Goal: Navigation & Orientation: Find specific page/section

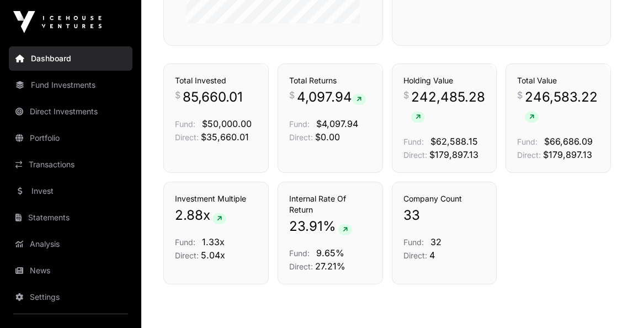
scroll to position [758, 0]
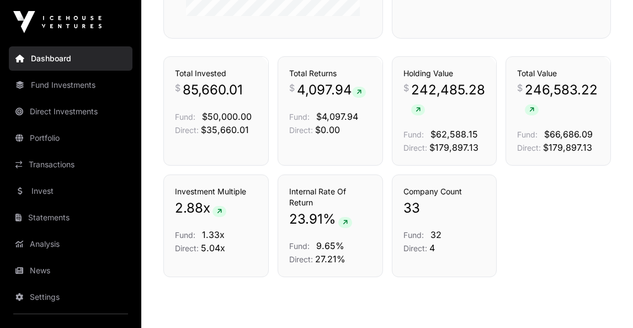
click at [349, 42] on link "Transactions" at bounding box center [349, 36] width 46 height 11
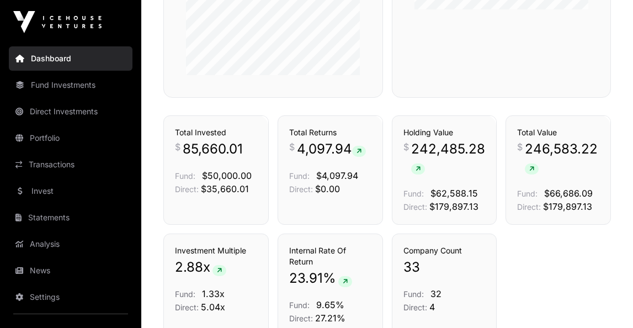
scroll to position [698, 0]
click at [465, 102] on link "Holdings" at bounding box center [469, 96] width 31 height 11
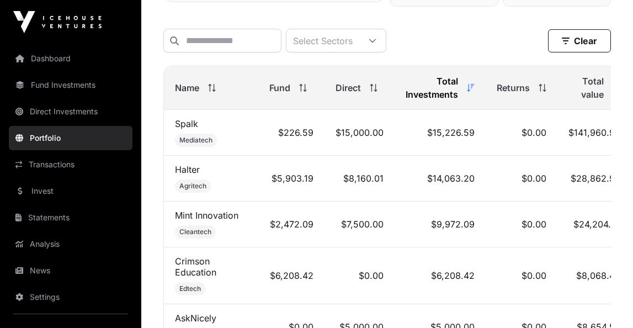
click at [65, 164] on link "Transactions" at bounding box center [71, 164] width 124 height 24
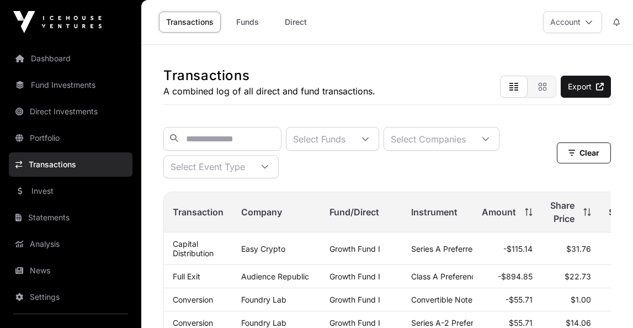
click at [46, 214] on link "Statements" at bounding box center [71, 217] width 124 height 24
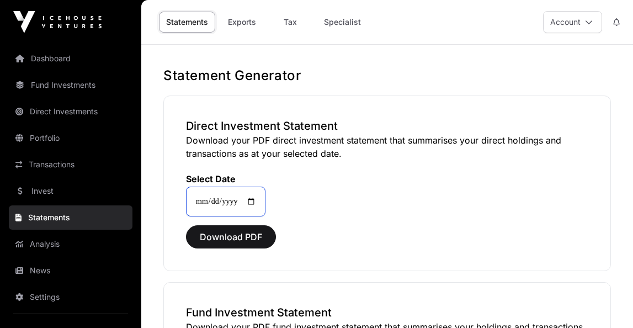
click at [261, 200] on input "**********" at bounding box center [225, 202] width 79 height 30
click at [226, 237] on span "Download PDF" at bounding box center [231, 236] width 62 height 13
click at [224, 200] on input "**********" at bounding box center [225, 202] width 79 height 30
click at [207, 205] on input "**********" at bounding box center [225, 202] width 79 height 30
click at [207, 237] on span "Download PDF" at bounding box center [231, 236] width 62 height 13
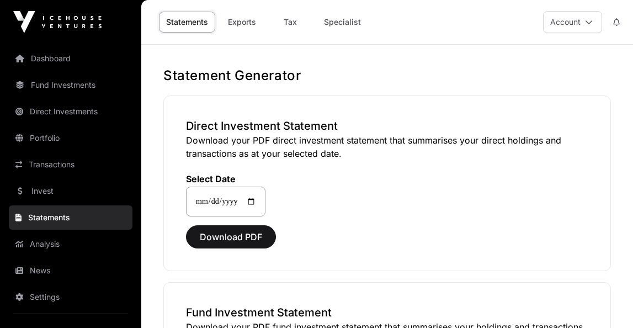
click at [60, 240] on link "Analysis" at bounding box center [71, 244] width 124 height 24
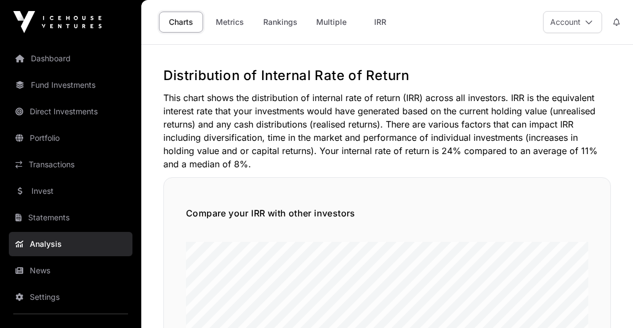
click at [48, 241] on link "Analysis" at bounding box center [71, 244] width 124 height 24
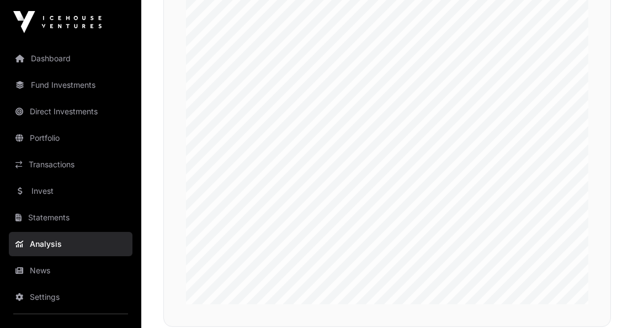
scroll to position [305, 0]
click at [51, 244] on link "Analysis" at bounding box center [71, 244] width 124 height 24
click at [41, 269] on link "News" at bounding box center [71, 270] width 124 height 24
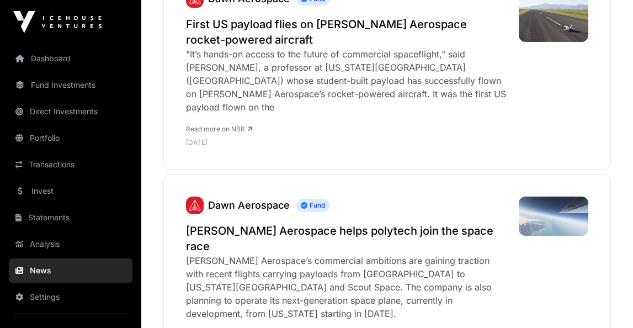
scroll to position [432, 0]
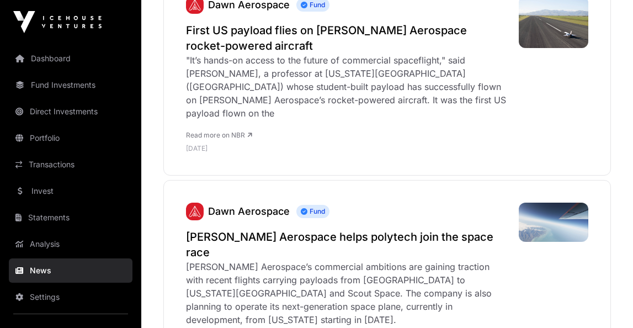
click at [226, 87] on div ""It’s hands-on access to the future of commercial spaceflight," said [PERSON_NA…" at bounding box center [347, 87] width 322 height 66
click at [224, 33] on h2 "First US payload flies on [PERSON_NAME] Aerospace rocket-powered aircraft" at bounding box center [347, 38] width 322 height 31
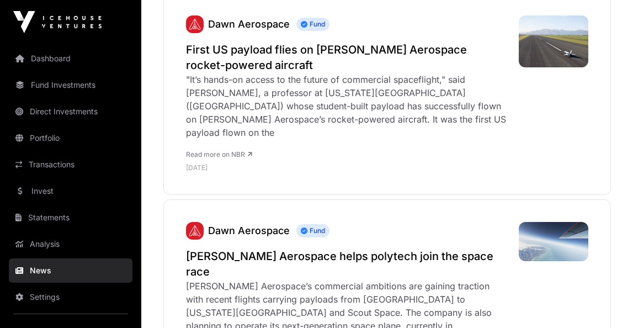
scroll to position [411, 0]
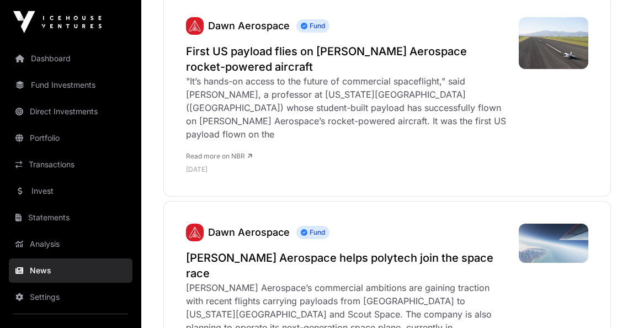
click at [59, 81] on link "Fund Investments" at bounding box center [71, 85] width 124 height 24
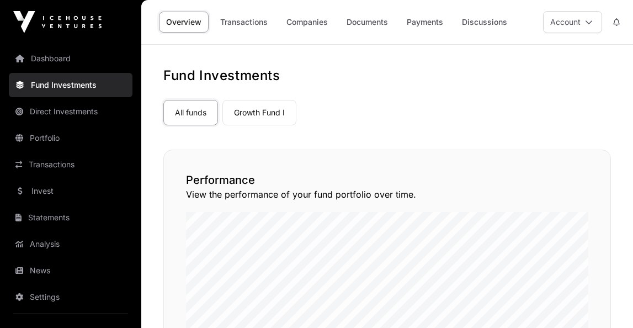
click at [50, 108] on link "Direct Investments" at bounding box center [71, 111] width 124 height 24
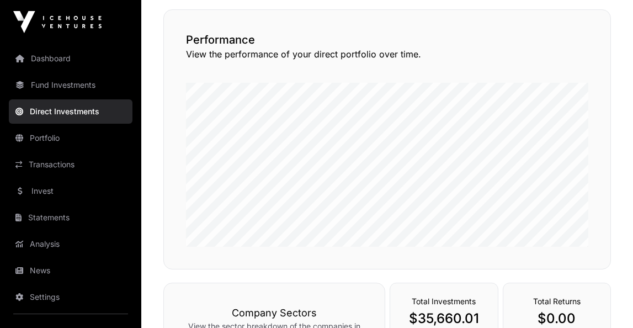
scroll to position [83, 0]
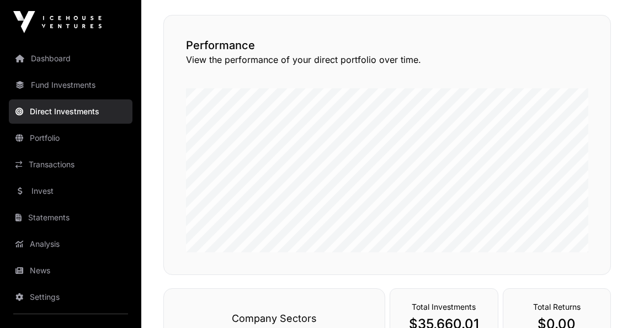
click at [68, 87] on link "Fund Investments" at bounding box center [71, 85] width 124 height 24
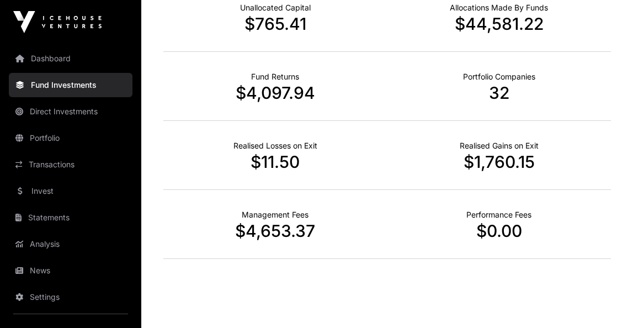
scroll to position [650, 0]
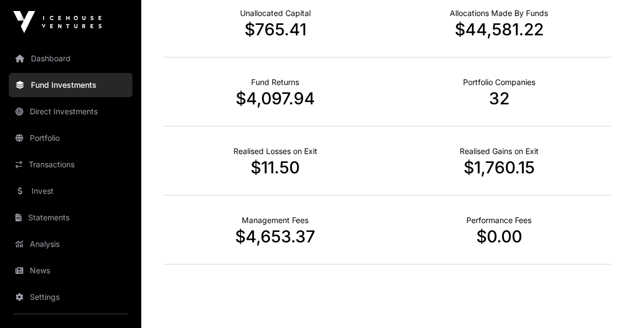
click at [72, 111] on link "Direct Investments" at bounding box center [71, 111] width 124 height 24
